Goal: Find specific page/section: Find specific page/section

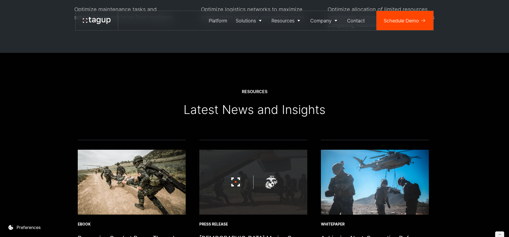
scroll to position [1940, 0]
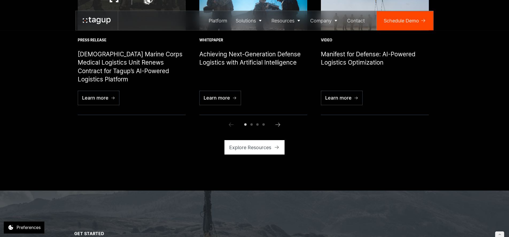
scroll to position [1837, 0]
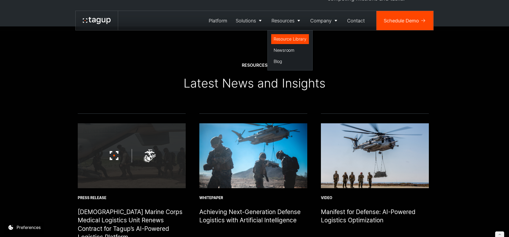
click at [288, 40] on div "Resource Library" at bounding box center [289, 39] width 33 height 6
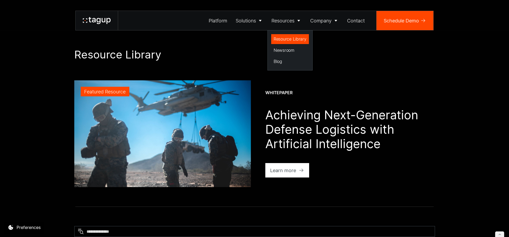
click at [285, 37] on div "Resource Library" at bounding box center [289, 39] width 33 height 6
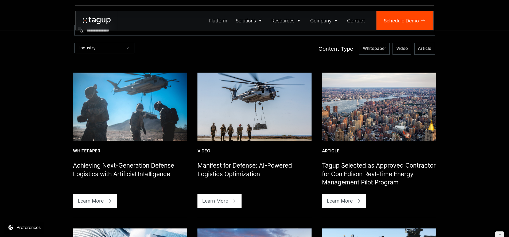
scroll to position [40, 0]
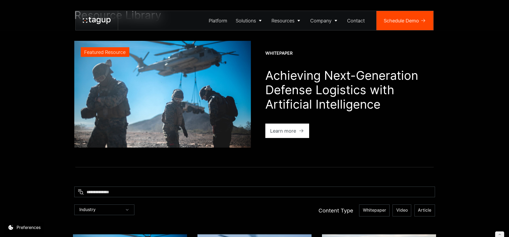
drag, startPoint x: 90, startPoint y: 21, endPoint x: 86, endPoint y: 22, distance: 4.3
click at [90, 21] on icon at bounding box center [97, 20] width 28 height 7
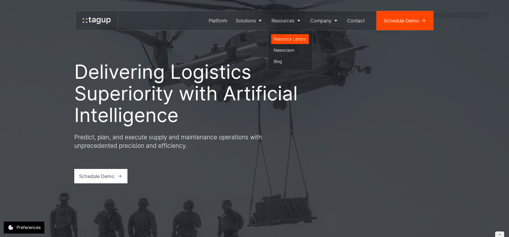
click at [283, 37] on div "Resource Library" at bounding box center [289, 39] width 33 height 6
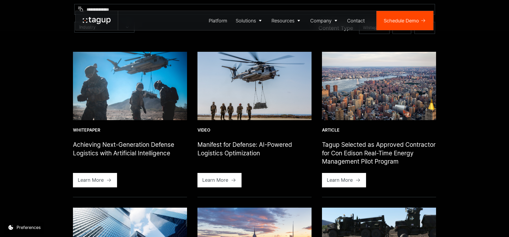
scroll to position [332, 0]
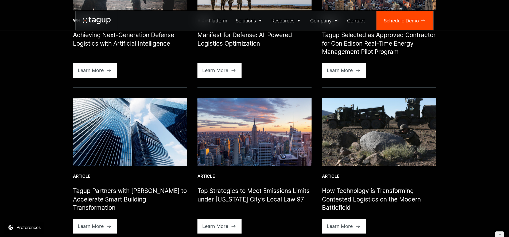
drag, startPoint x: 95, startPoint y: 20, endPoint x: 93, endPoint y: 22, distance: 3.4
click at [95, 20] on icon at bounding box center [94, 20] width 4 height 5
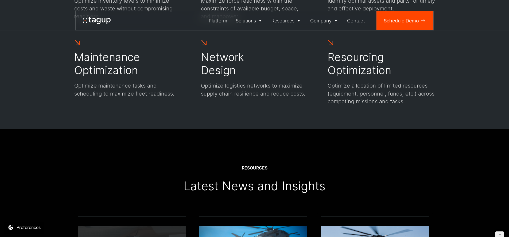
scroll to position [1707, 0]
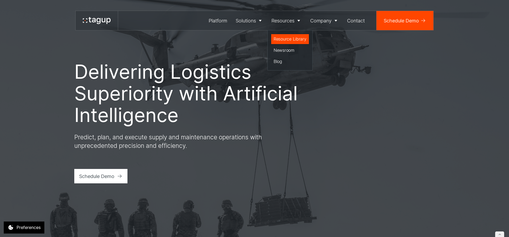
click at [282, 37] on div "Resource Library" at bounding box center [289, 39] width 33 height 6
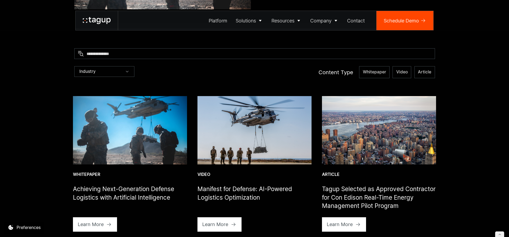
scroll to position [75, 0]
